Goal: Transaction & Acquisition: Download file/media

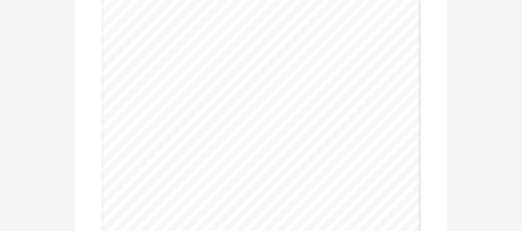
scroll to position [106, 0]
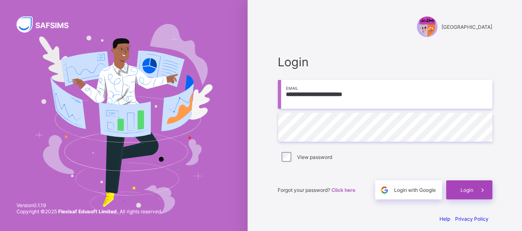
click at [469, 190] on span "Login" at bounding box center [466, 190] width 13 height 6
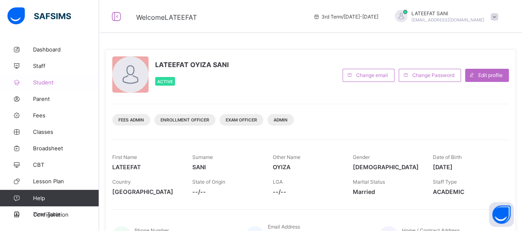
click at [52, 85] on span "Student" at bounding box center [66, 82] width 66 height 7
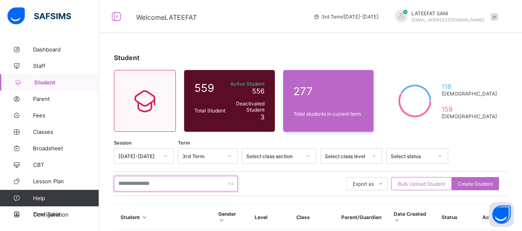
click at [153, 182] on input "text" at bounding box center [176, 184] width 124 height 16
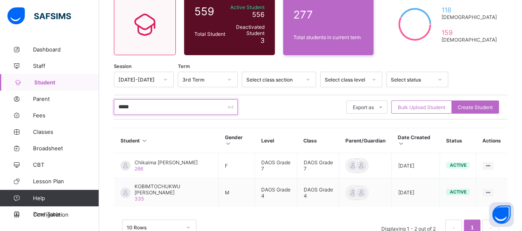
scroll to position [78, 0]
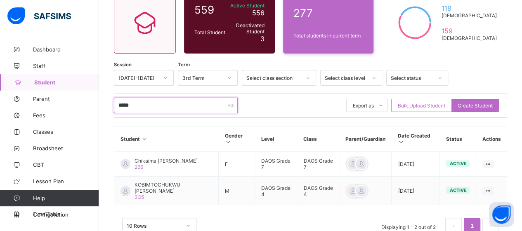
type input "*****"
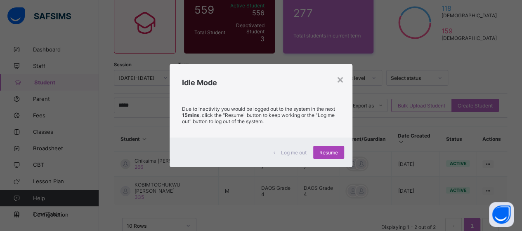
click at [336, 150] on span "Resume" at bounding box center [328, 153] width 19 height 6
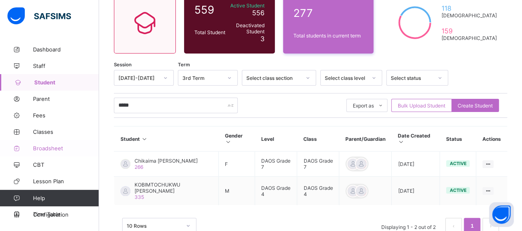
click at [58, 148] on span "Broadsheet" at bounding box center [66, 148] width 66 height 7
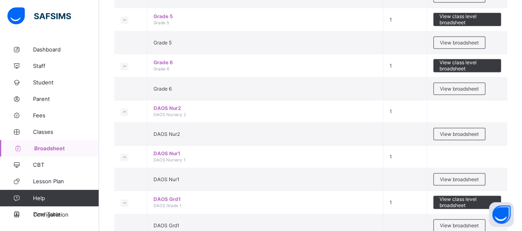
scroll to position [739, 0]
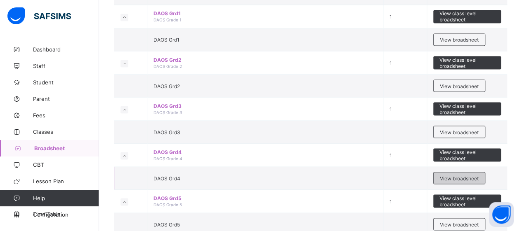
click at [457, 175] on span "View broadsheet" at bounding box center [459, 178] width 39 height 6
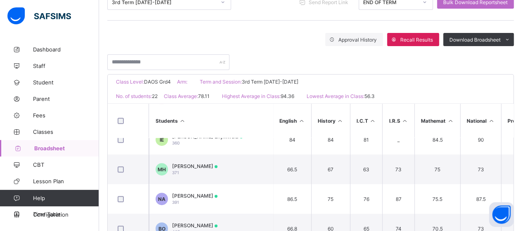
scroll to position [120, 0]
click at [51, 147] on span "Broadsheet" at bounding box center [66, 148] width 65 height 7
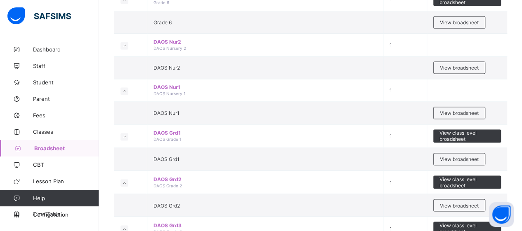
scroll to position [673, 0]
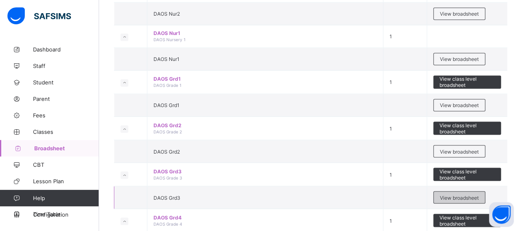
click at [454, 191] on div "View broadsheet" at bounding box center [459, 197] width 52 height 12
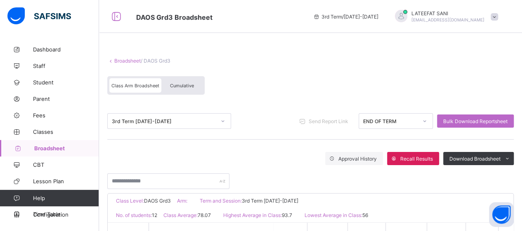
click at [53, 143] on link "Broadsheet" at bounding box center [49, 148] width 99 height 16
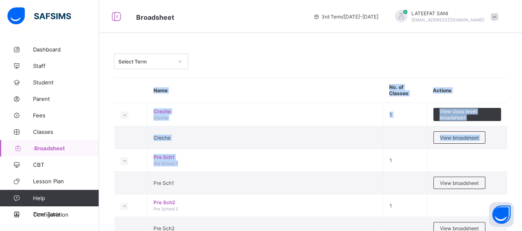
drag, startPoint x: 218, startPoint y: 159, endPoint x: 264, endPoint y: 68, distance: 101.8
click at [260, 113] on td "Creche Creche" at bounding box center [265, 115] width 236 height 24
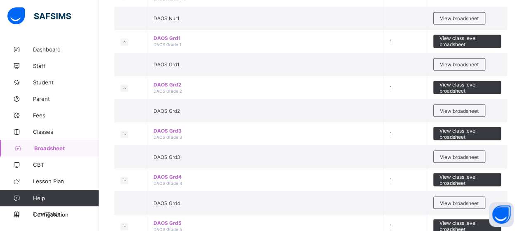
scroll to position [733, 0]
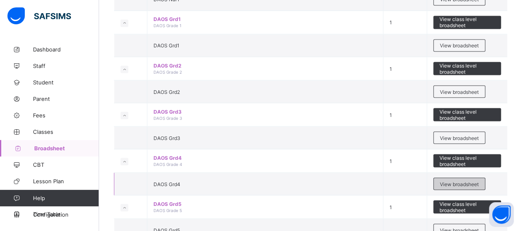
click at [470, 178] on div "View broadsheet" at bounding box center [459, 184] width 52 height 12
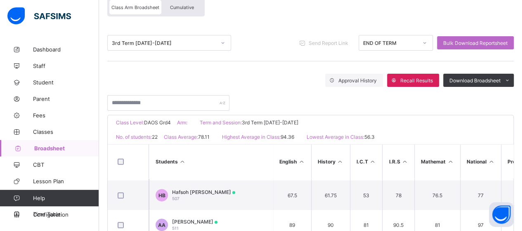
scroll to position [321, 0]
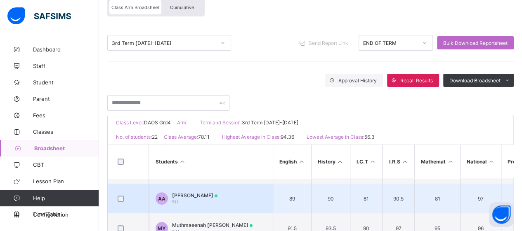
click at [256, 197] on td "AA [PERSON_NAME] 511" at bounding box center [211, 199] width 124 height 30
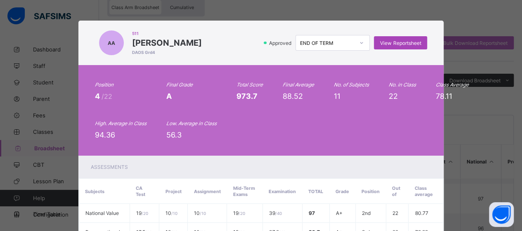
click at [403, 42] on span "View Reportsheet" at bounding box center [400, 43] width 41 height 6
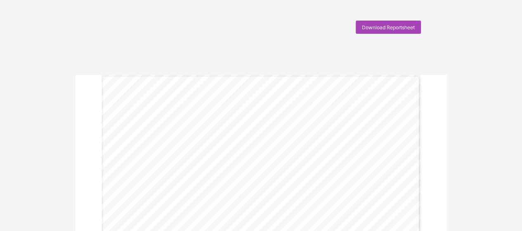
click at [401, 26] on span "Download Reportsheet" at bounding box center [388, 27] width 53 height 6
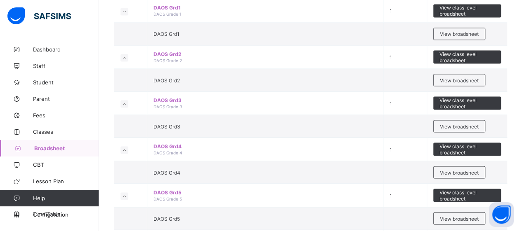
scroll to position [772, 0]
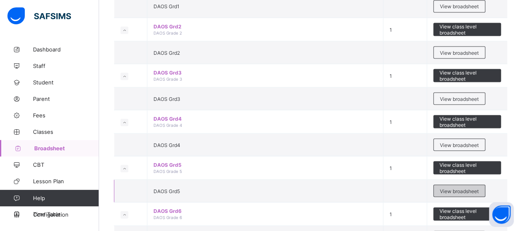
click at [446, 188] on span "View broadsheet" at bounding box center [459, 191] width 39 height 6
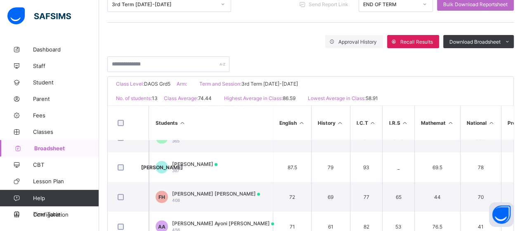
scroll to position [132, 0]
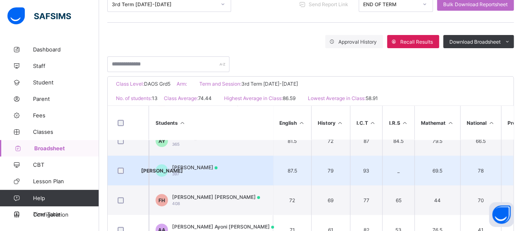
click at [246, 179] on td "JO Julie Kamsiriochukwu Onyenuche 397" at bounding box center [211, 171] width 124 height 30
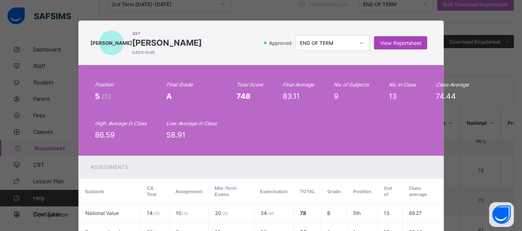
click at [403, 40] on span "View Reportsheet" at bounding box center [400, 43] width 41 height 6
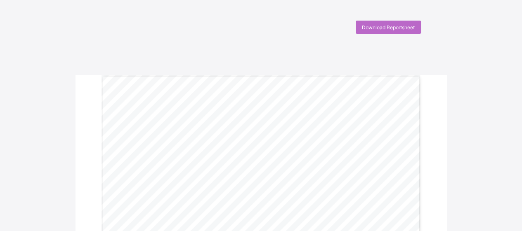
click at [373, 27] on span "Download Reportsheet" at bounding box center [388, 27] width 53 height 6
